Goal: Information Seeking & Learning: Find specific fact

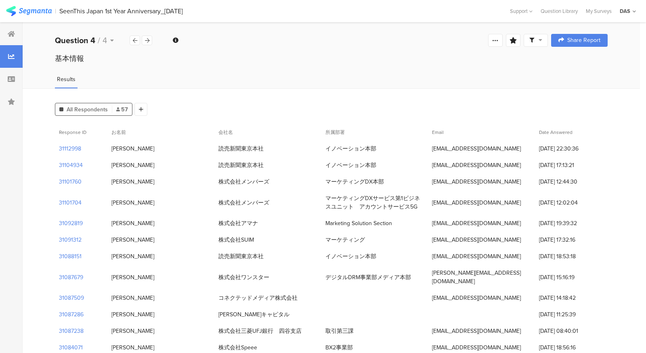
drag, startPoint x: 323, startPoint y: 163, endPoint x: 387, endPoint y: 163, distance: 64.2
click at [387, 163] on div "イノベーション本部" at bounding box center [374, 165] width 107 height 17
copy div "イノベーション本部"
drag, startPoint x: 130, startPoint y: 168, endPoint x: 109, endPoint y: 168, distance: 21.0
click at [109, 168] on div "[PERSON_NAME]" at bounding box center [160, 165] width 107 height 17
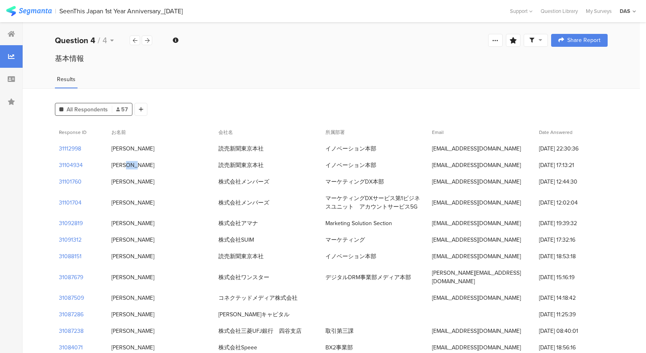
copy div "[PERSON_NAME]"
drag, startPoint x: 133, startPoint y: 267, endPoint x: 110, endPoint y: 267, distance: 23.0
click at [110, 265] on div "[PERSON_NAME]" at bounding box center [160, 256] width 107 height 17
copy div "[PERSON_NAME]"
click at [149, 58] on div "基本情報" at bounding box center [331, 58] width 553 height 10
